Goal: Task Accomplishment & Management: Use online tool/utility

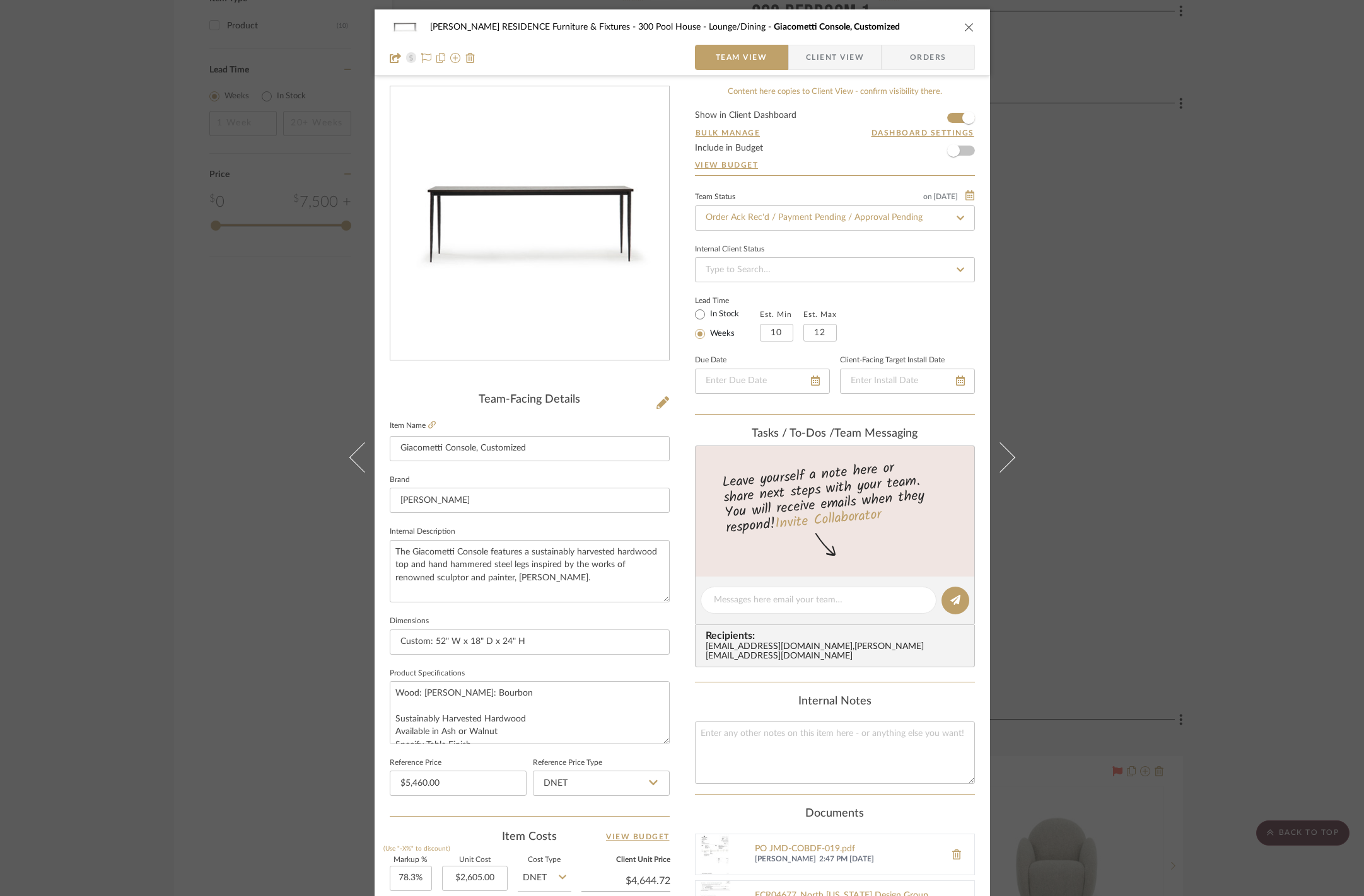
scroll to position [44, 0]
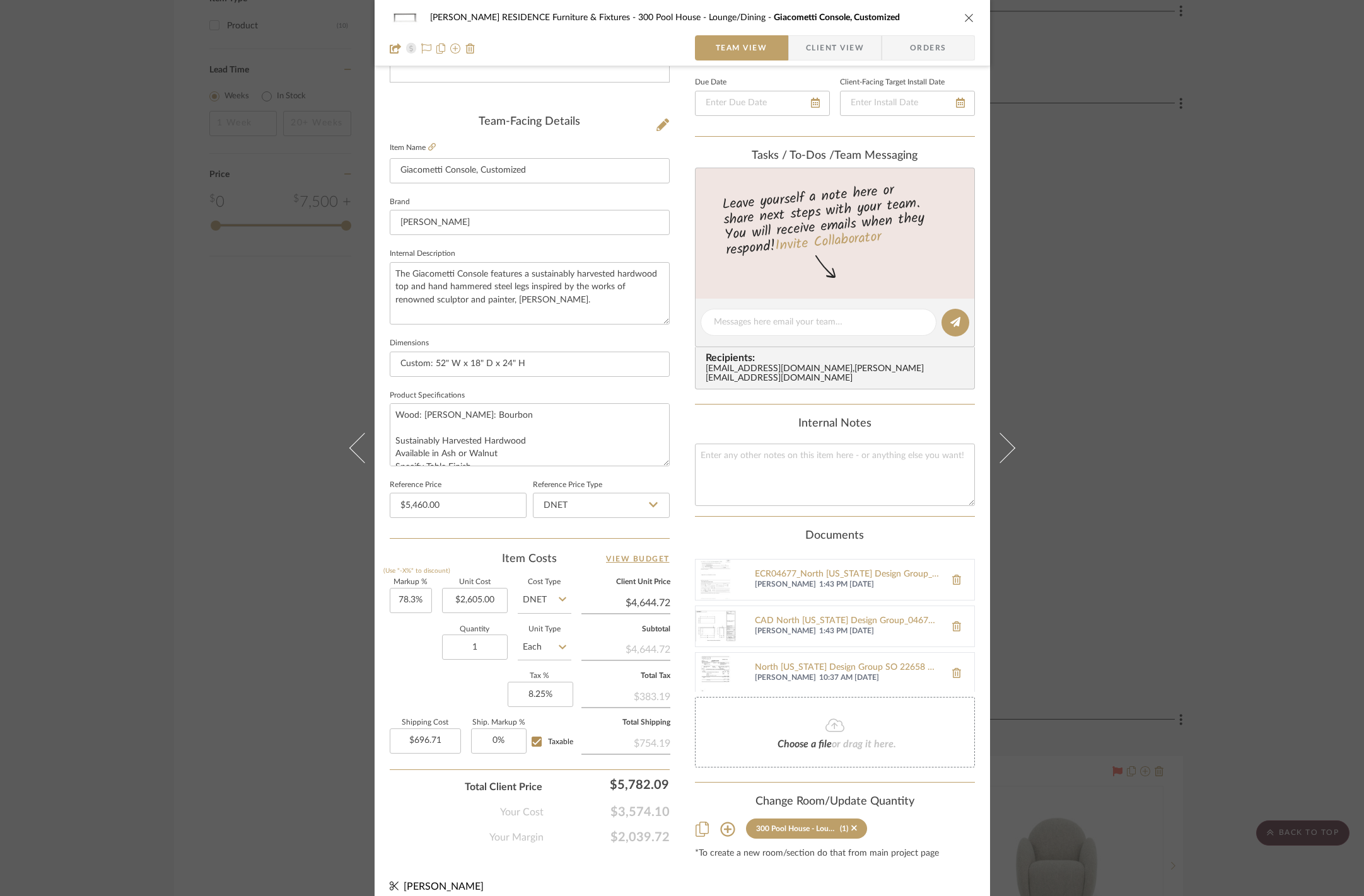
click at [198, 421] on div "[PERSON_NAME] RESIDENCE Furniture & Fixtures 300 Pool House - Lounge/Dining Gia…" at bounding box center [682, 448] width 1364 height 896
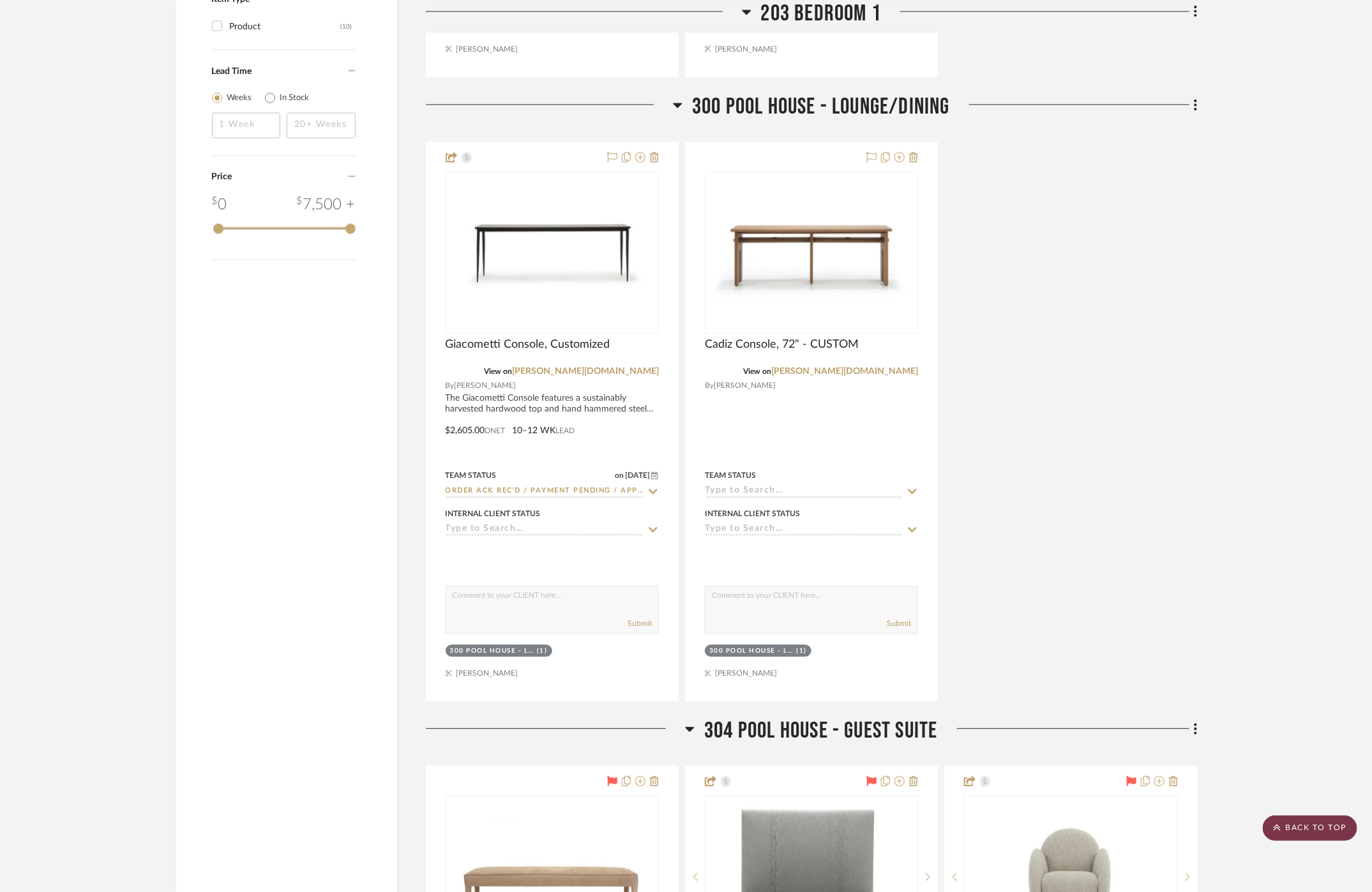
click at [1310, 831] on scroll-to-top-button "BACK TO TOP" at bounding box center [1310, 828] width 95 height 25
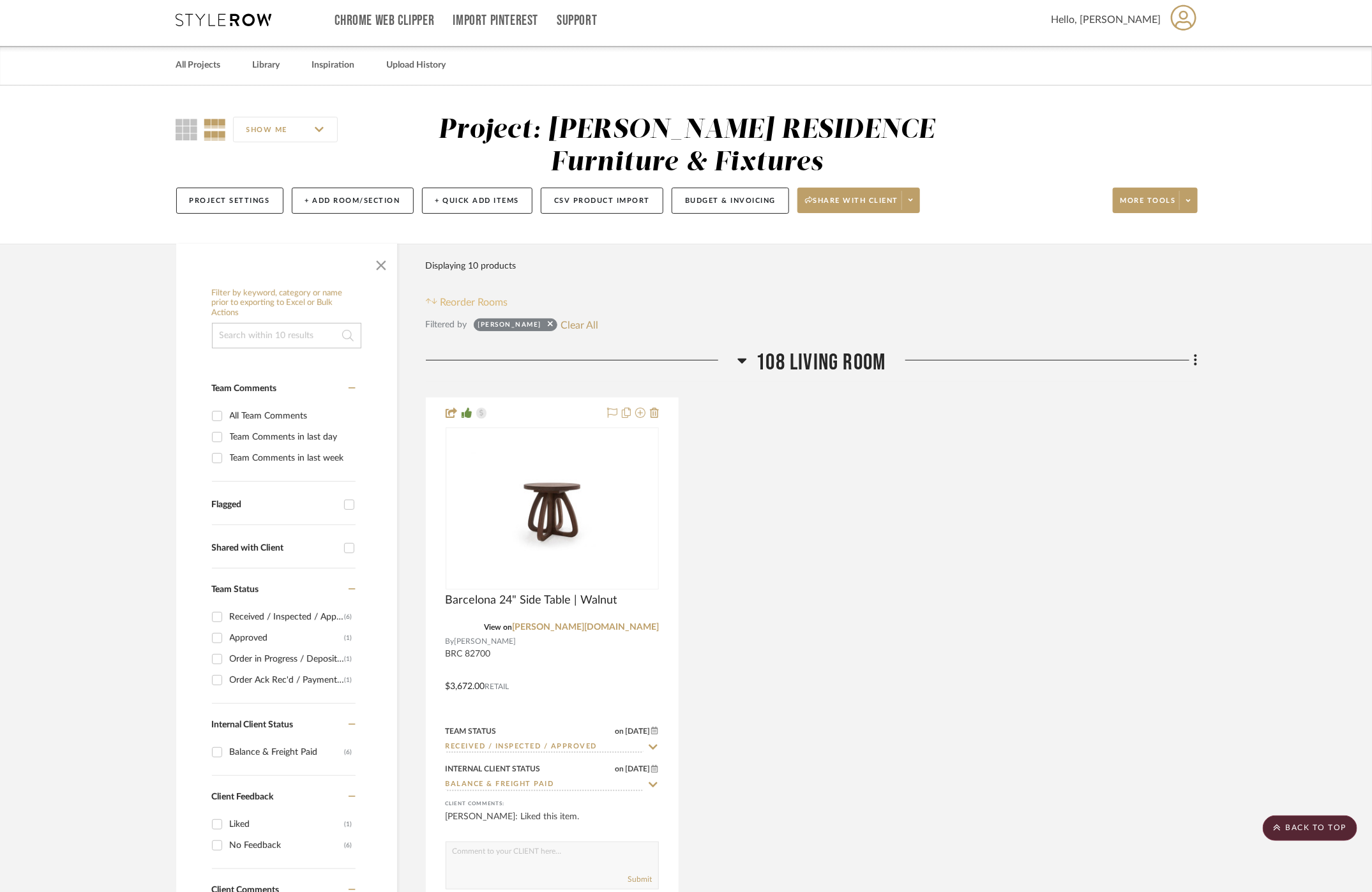
scroll to position [0, 0]
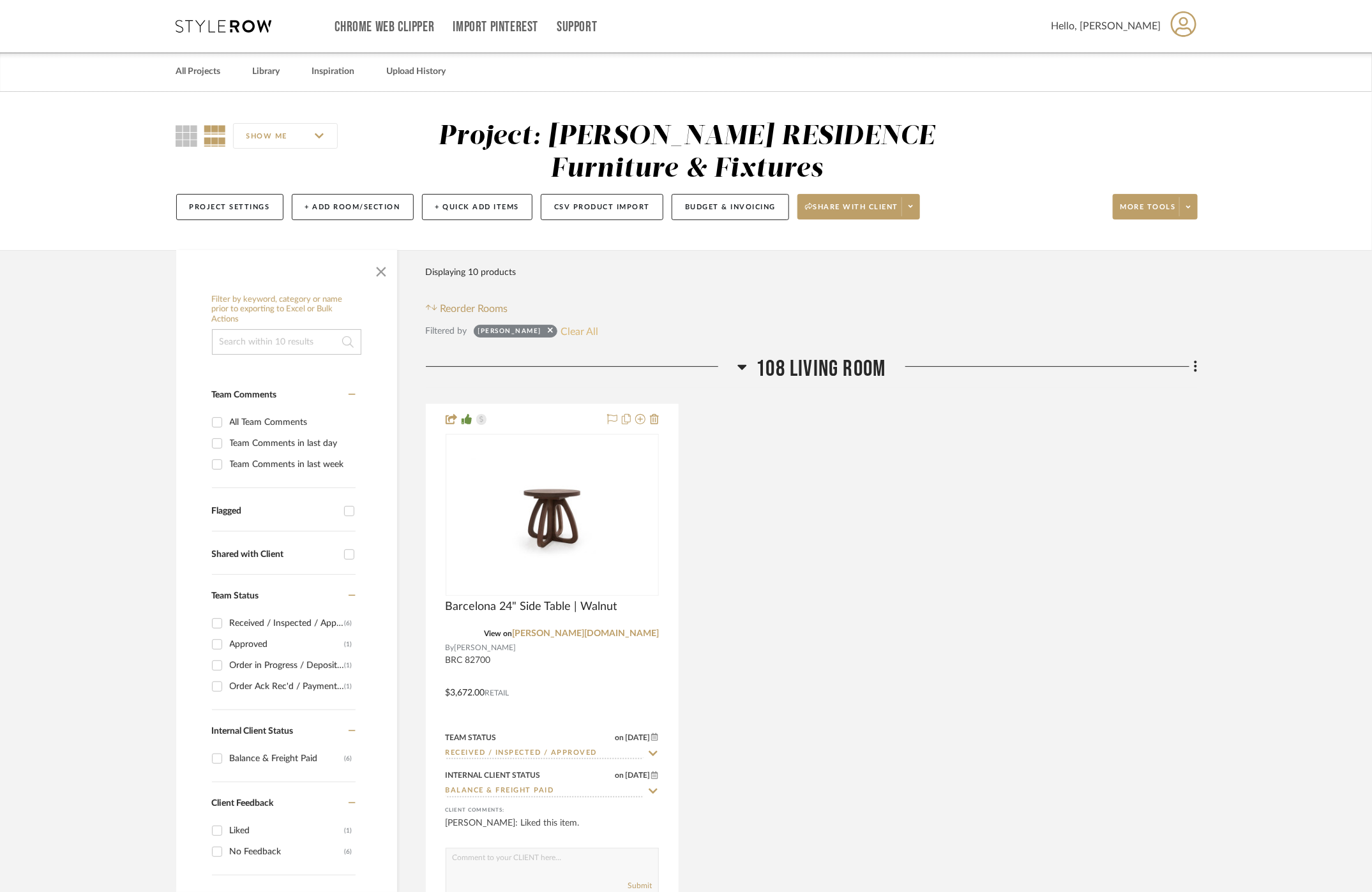
click at [563, 325] on button "Clear All" at bounding box center [579, 330] width 38 height 17
checkbox input "false"
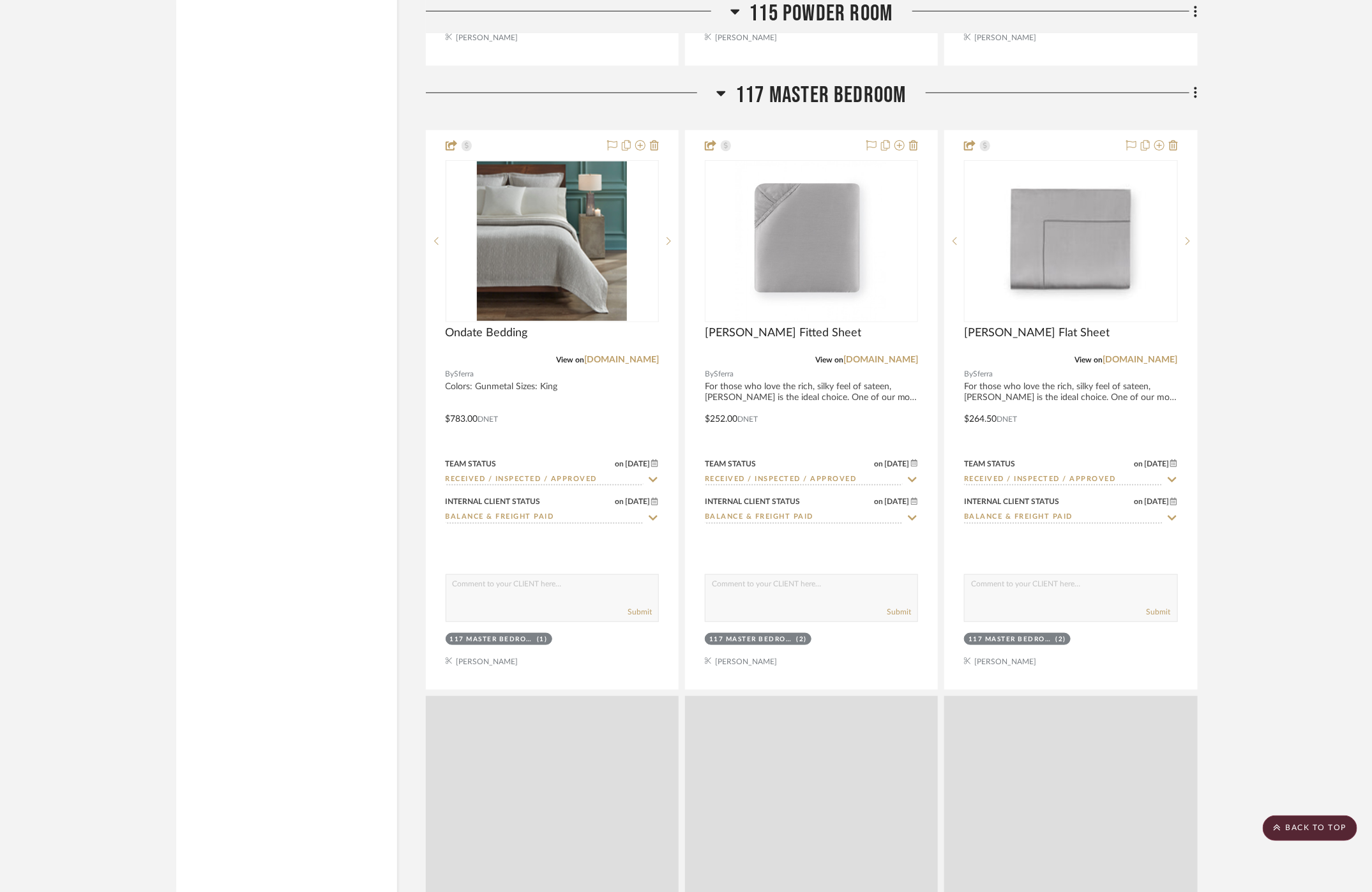
scroll to position [14664, 0]
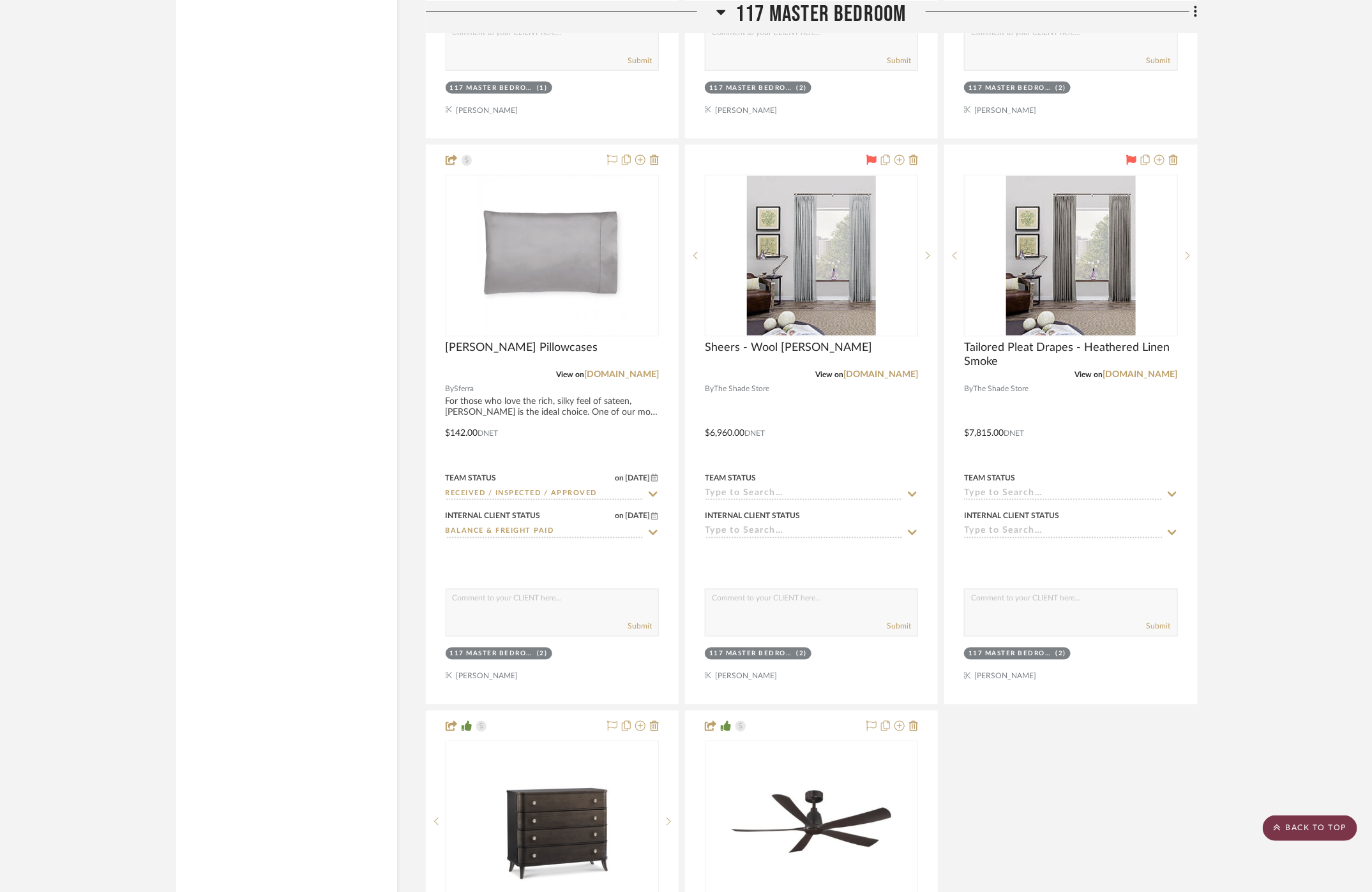
click at [1314, 820] on scroll-to-top-button "BACK TO TOP" at bounding box center [1310, 828] width 95 height 25
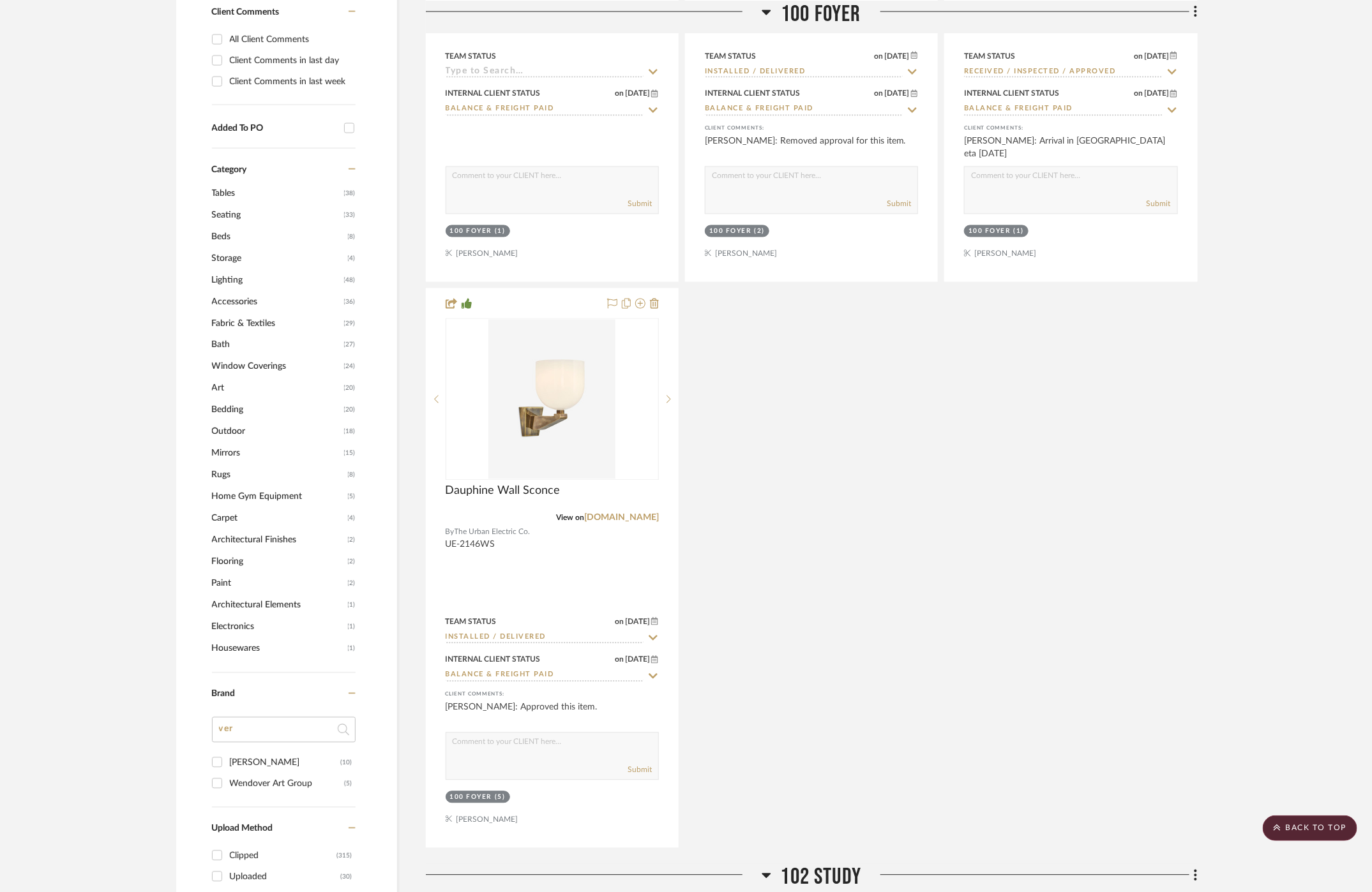
scroll to position [1285, 0]
click at [221, 386] on span "Art" at bounding box center [276, 387] width 129 height 22
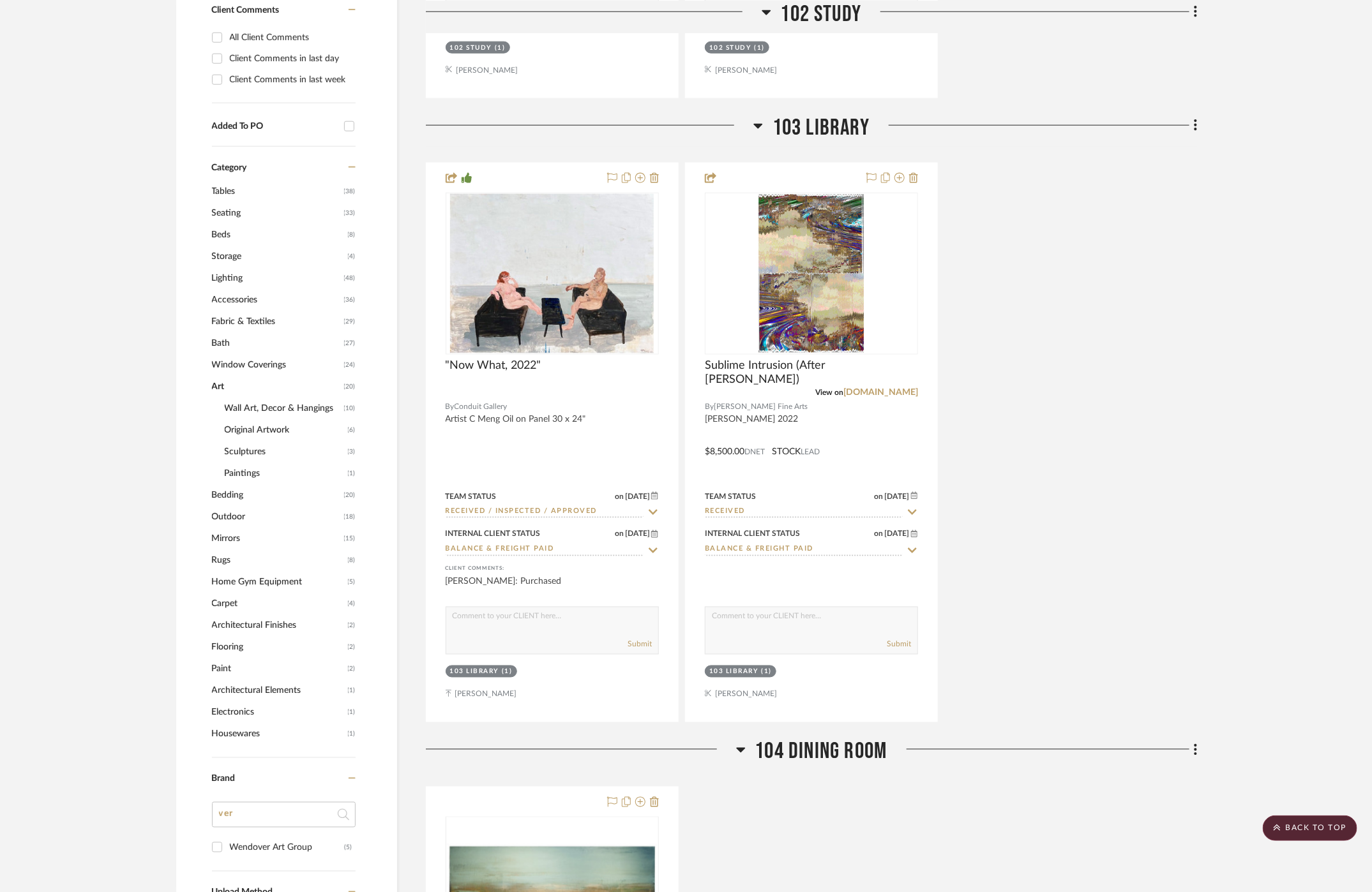
scroll to position [0, 0]
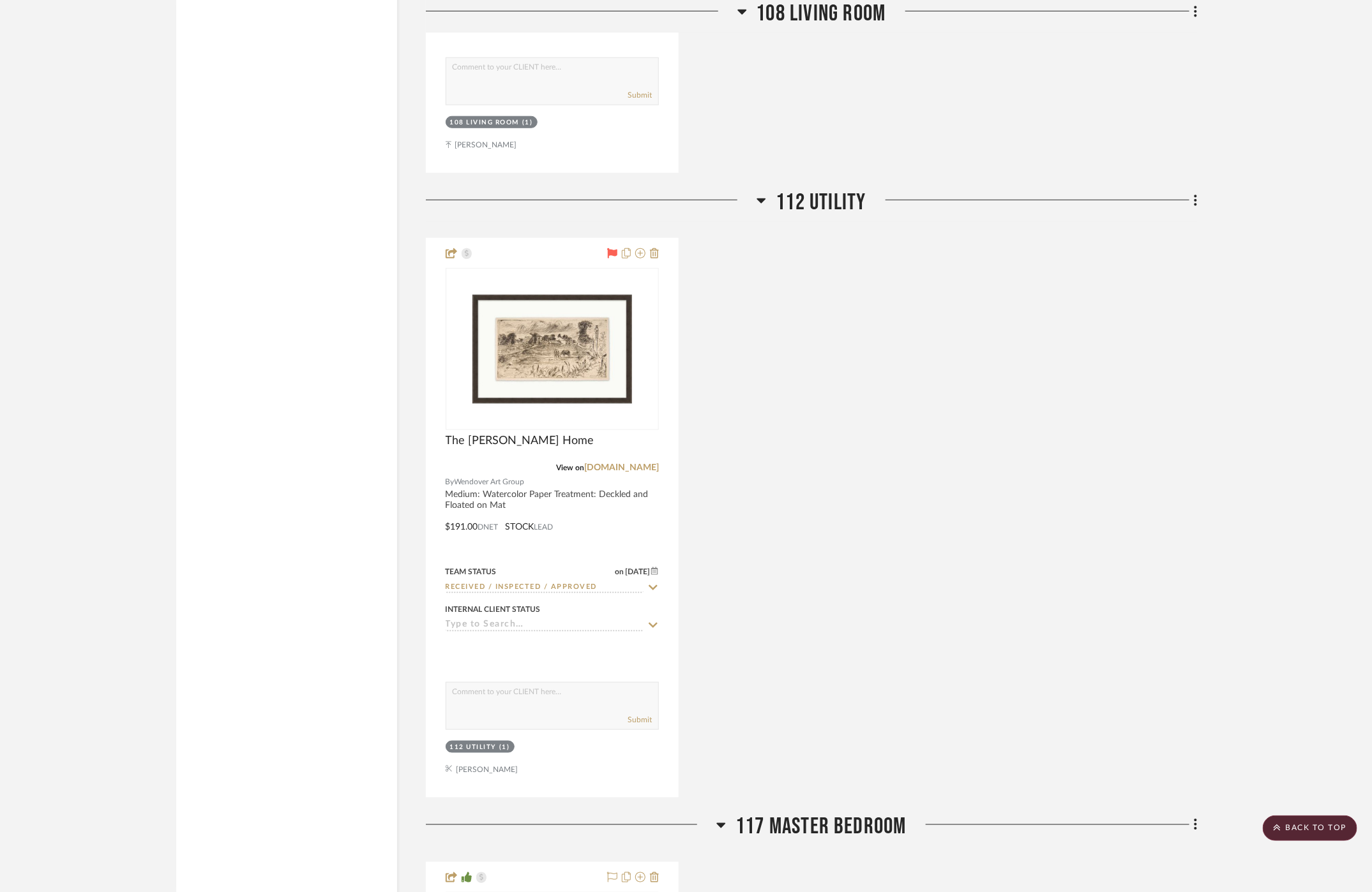
scroll to position [3281, 0]
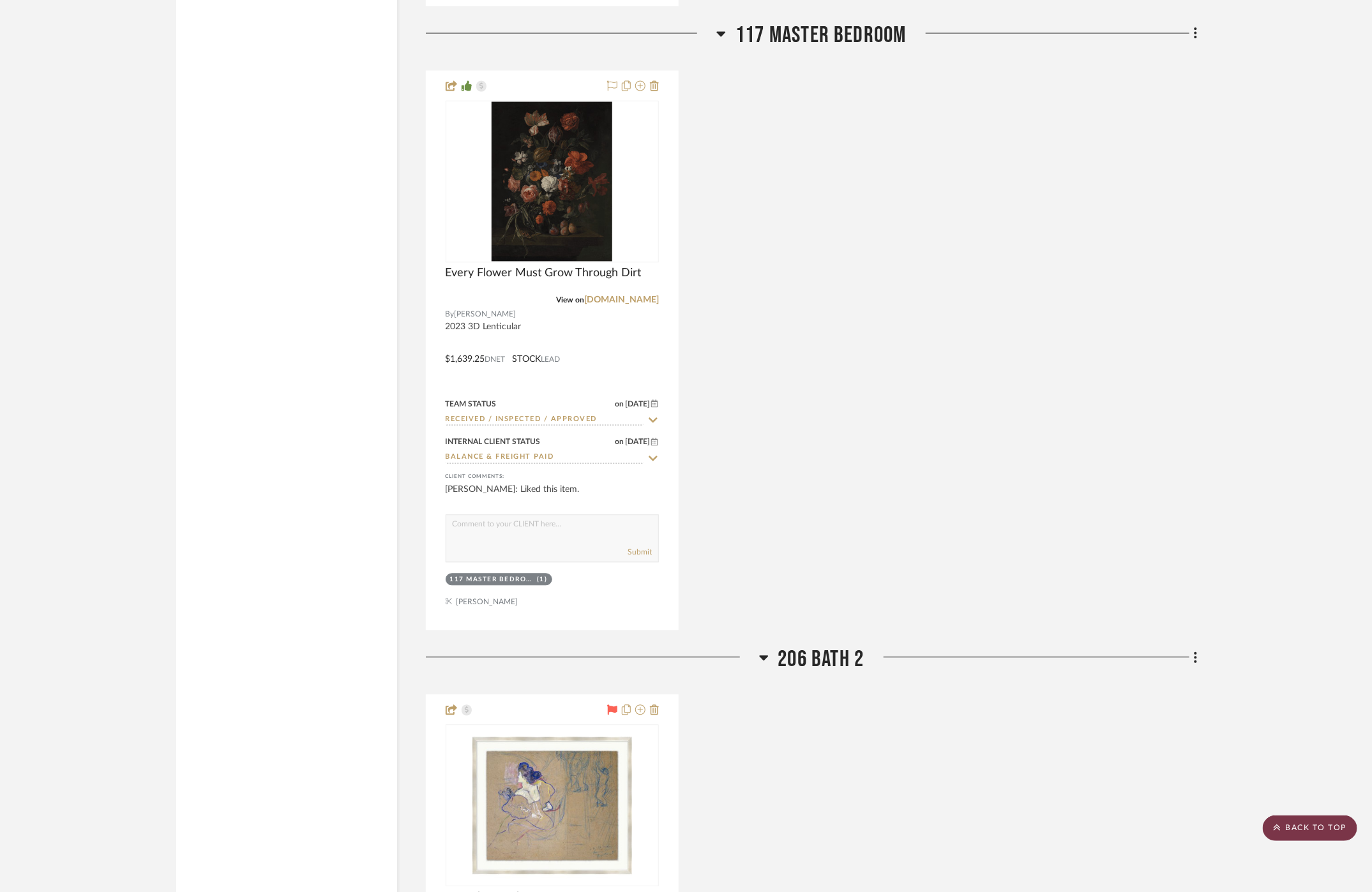
click at [1292, 828] on scroll-to-top-button "BACK TO TOP" at bounding box center [1310, 828] width 95 height 25
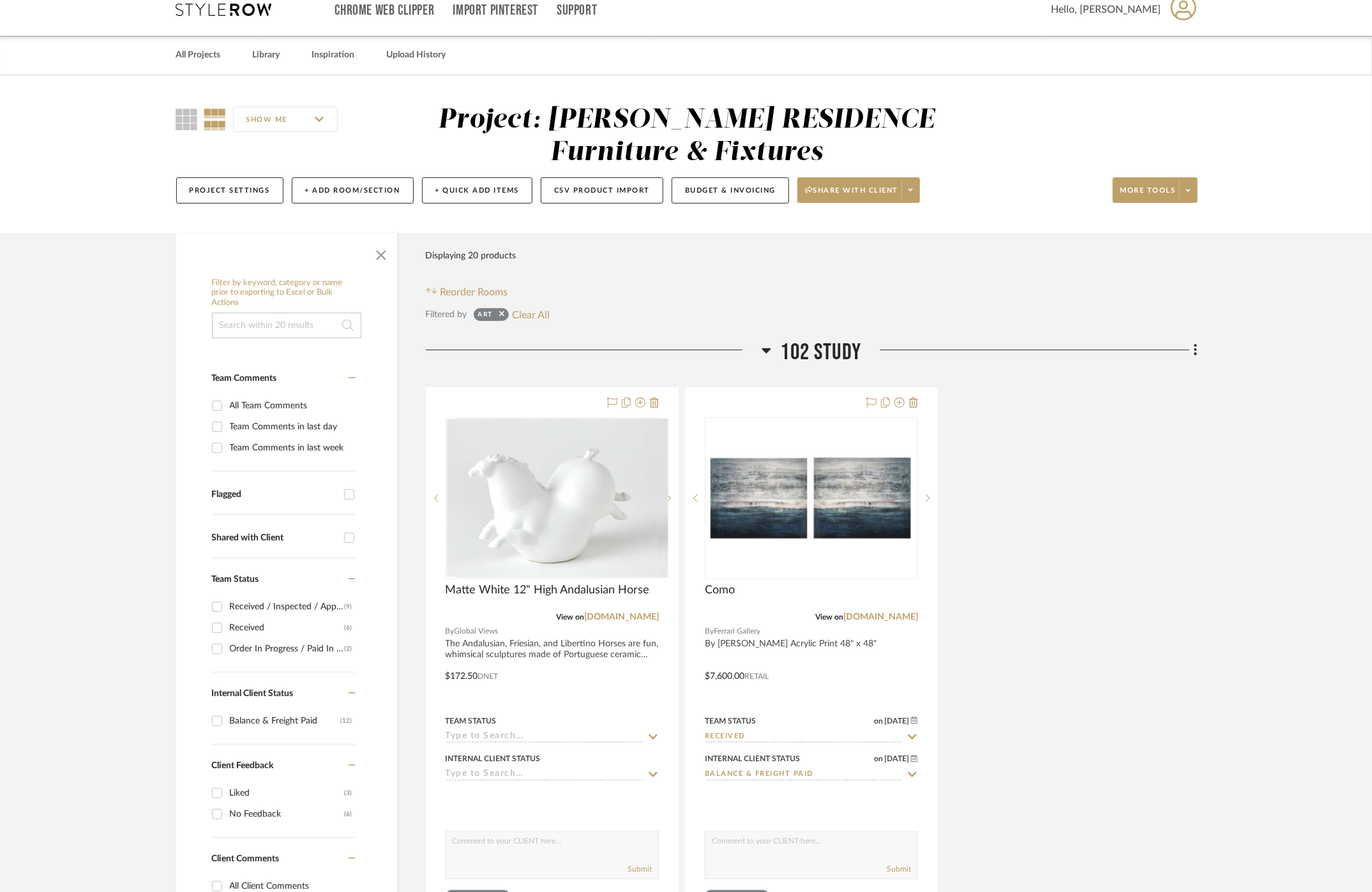
scroll to position [0, 0]
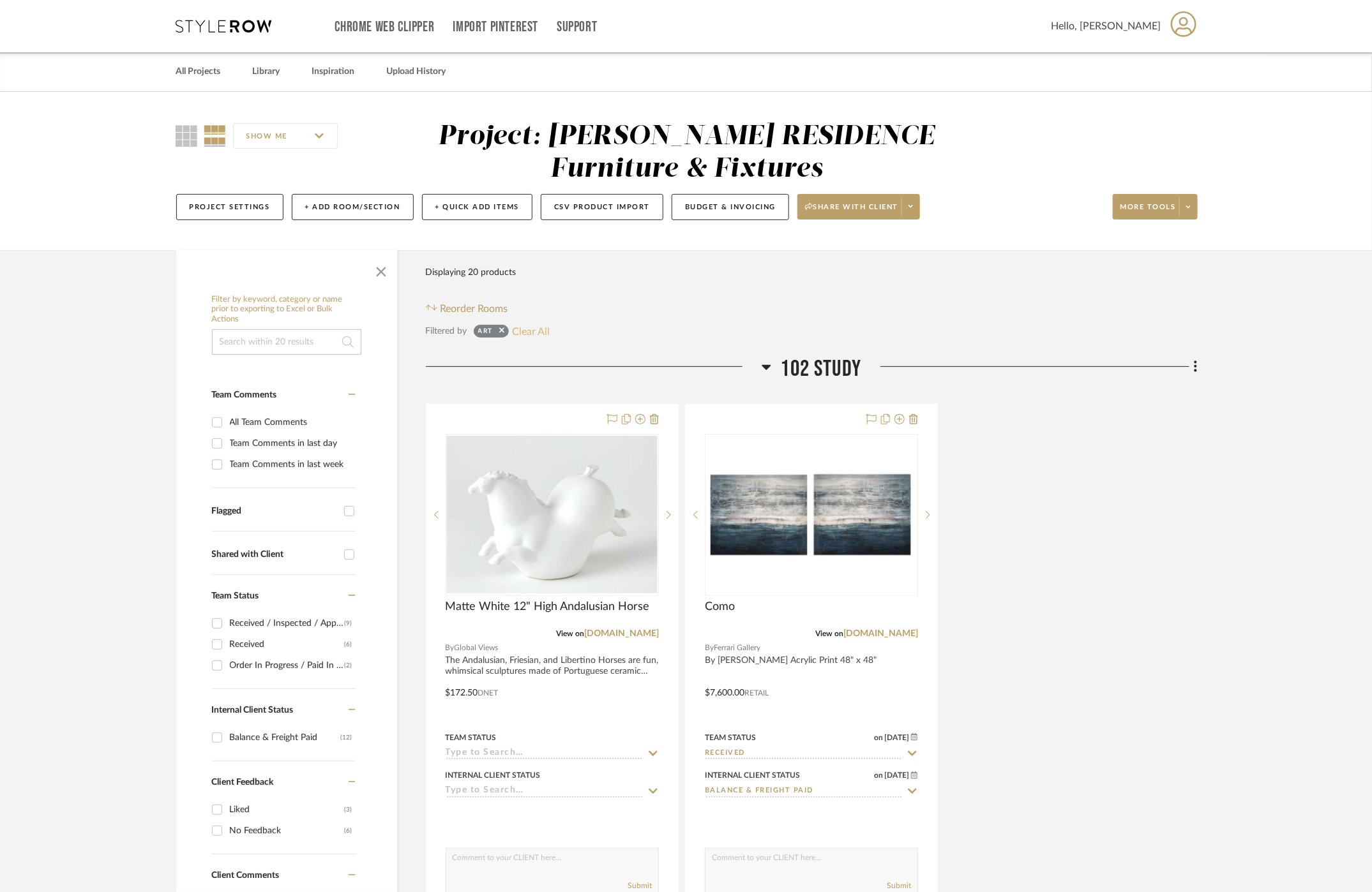
click at [528, 334] on button "Clear All" at bounding box center [531, 330] width 38 height 17
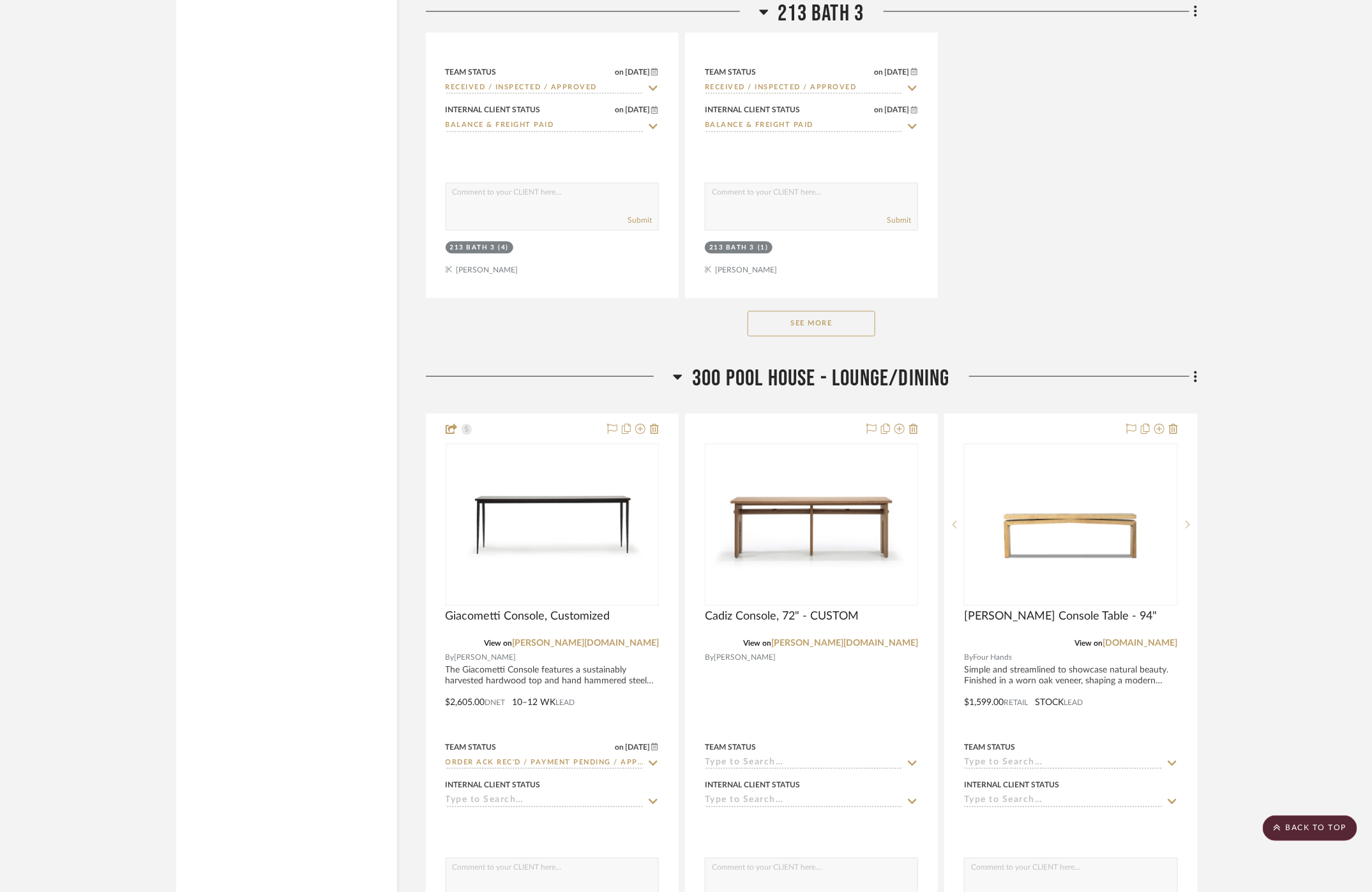
scroll to position [40376, 0]
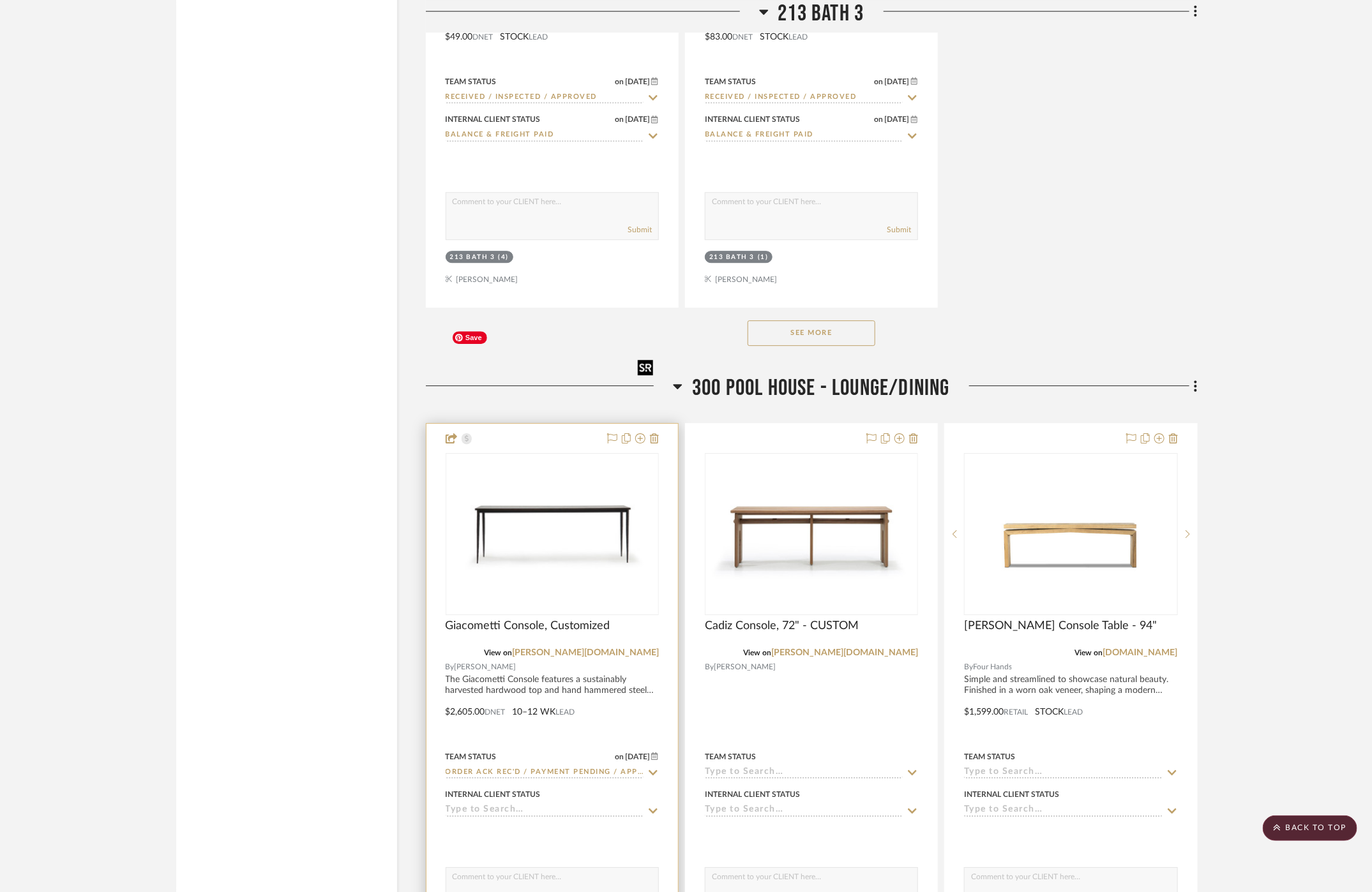
click at [0, 0] on img at bounding box center [0, 0] width 0 height 0
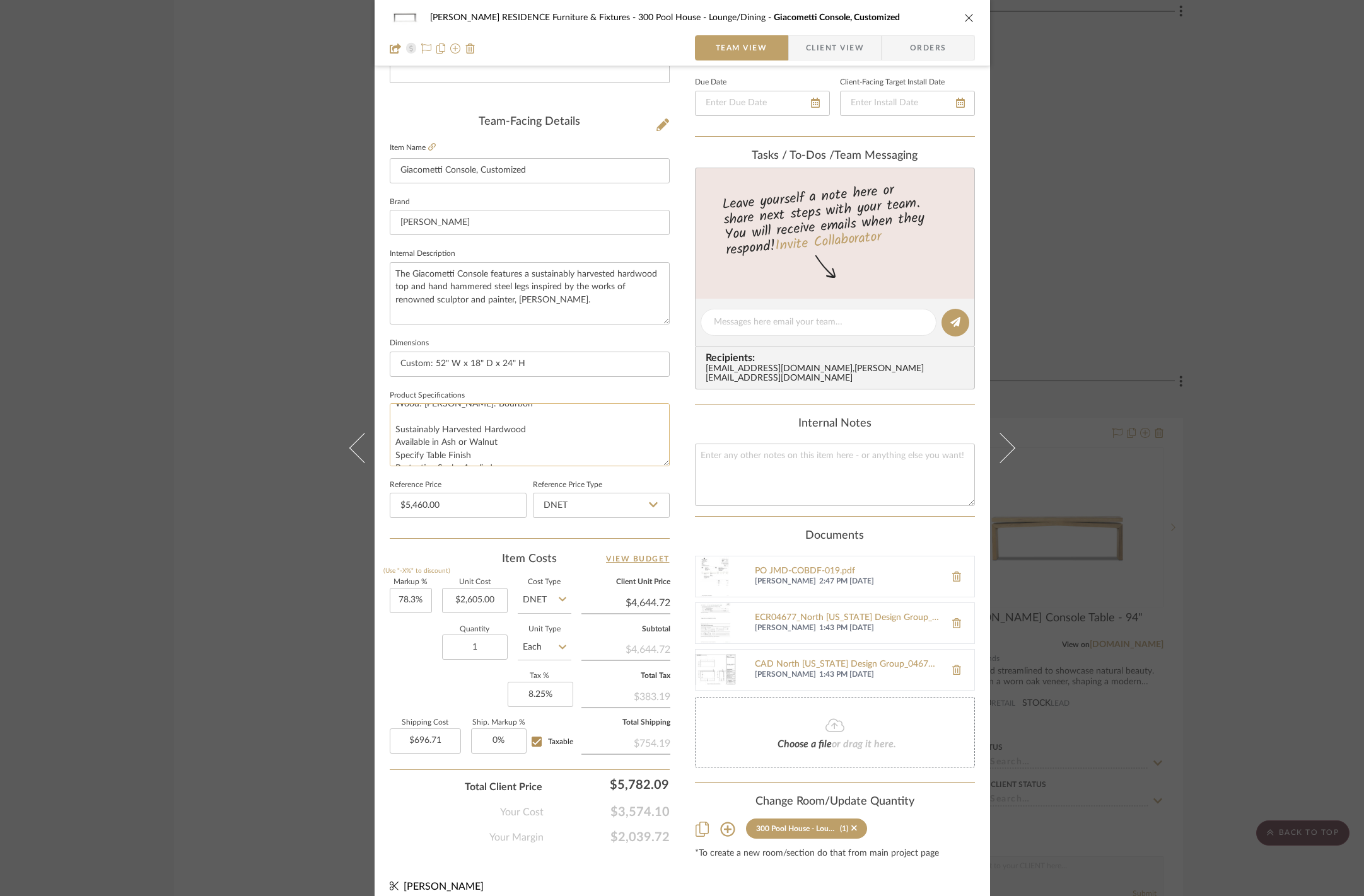
scroll to position [0, 0]
click at [449, 502] on input "5460.00" at bounding box center [458, 506] width 137 height 25
type input "$5,804.00"
click at [588, 503] on input "DNET" at bounding box center [602, 506] width 137 height 25
click at [580, 571] on div "Retail" at bounding box center [607, 565] width 156 height 32
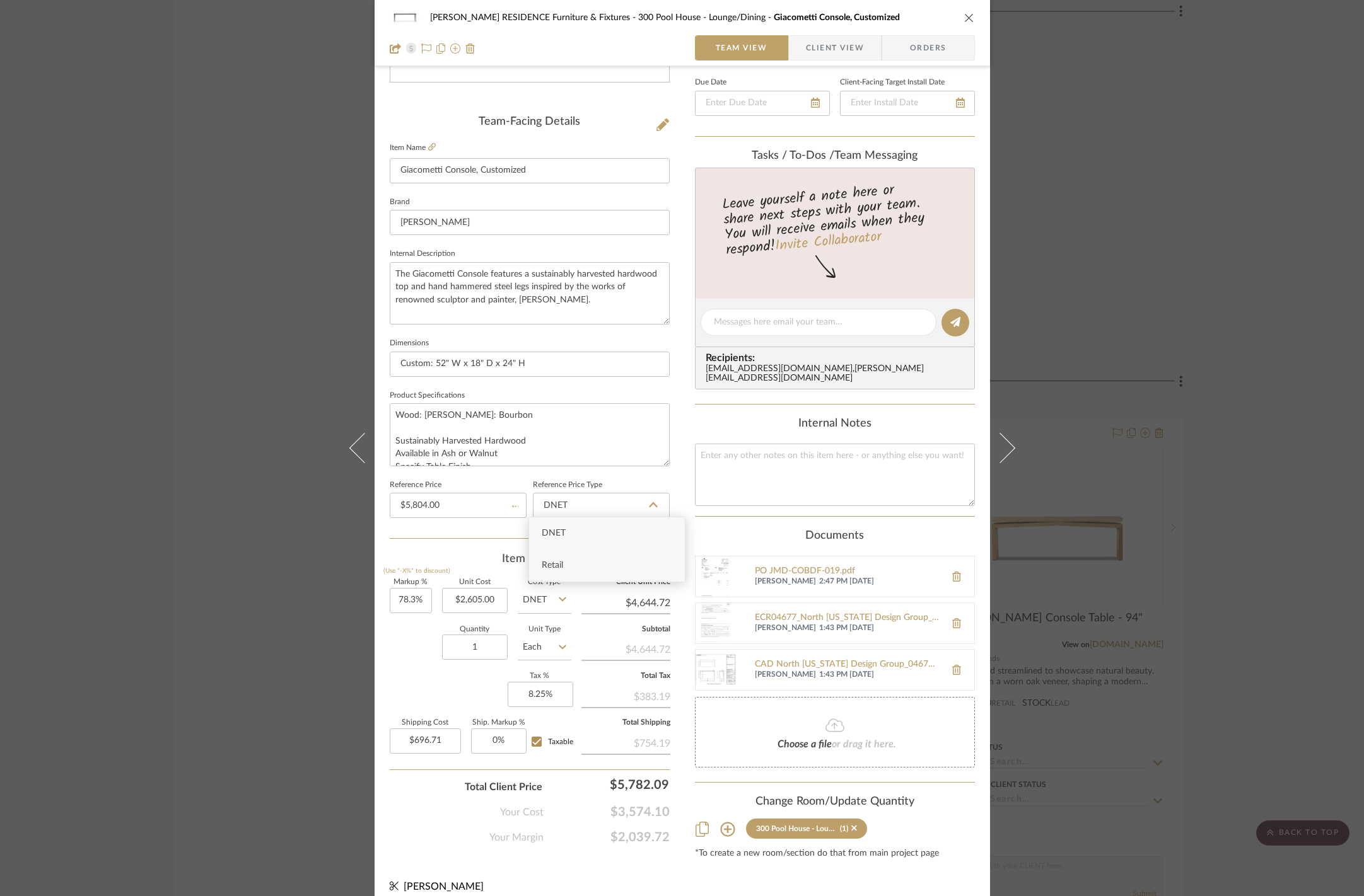
type input "Retail"
